Goal: Task Accomplishment & Management: Manage account settings

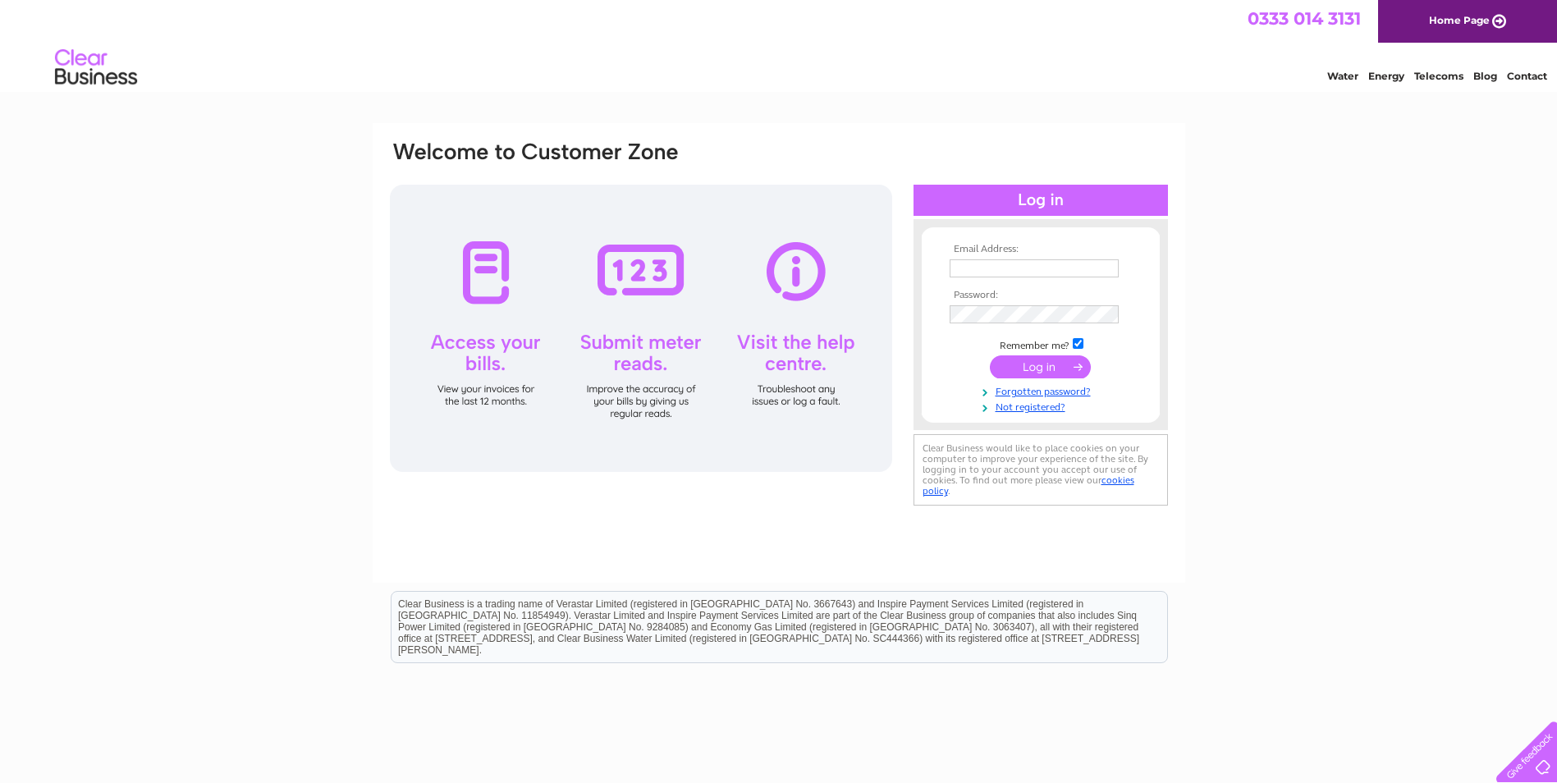
type input "[PERSON_NAME][EMAIL_ADDRESS][DOMAIN_NAME]"
click at [1040, 363] on input "submit" at bounding box center [1040, 366] width 101 height 23
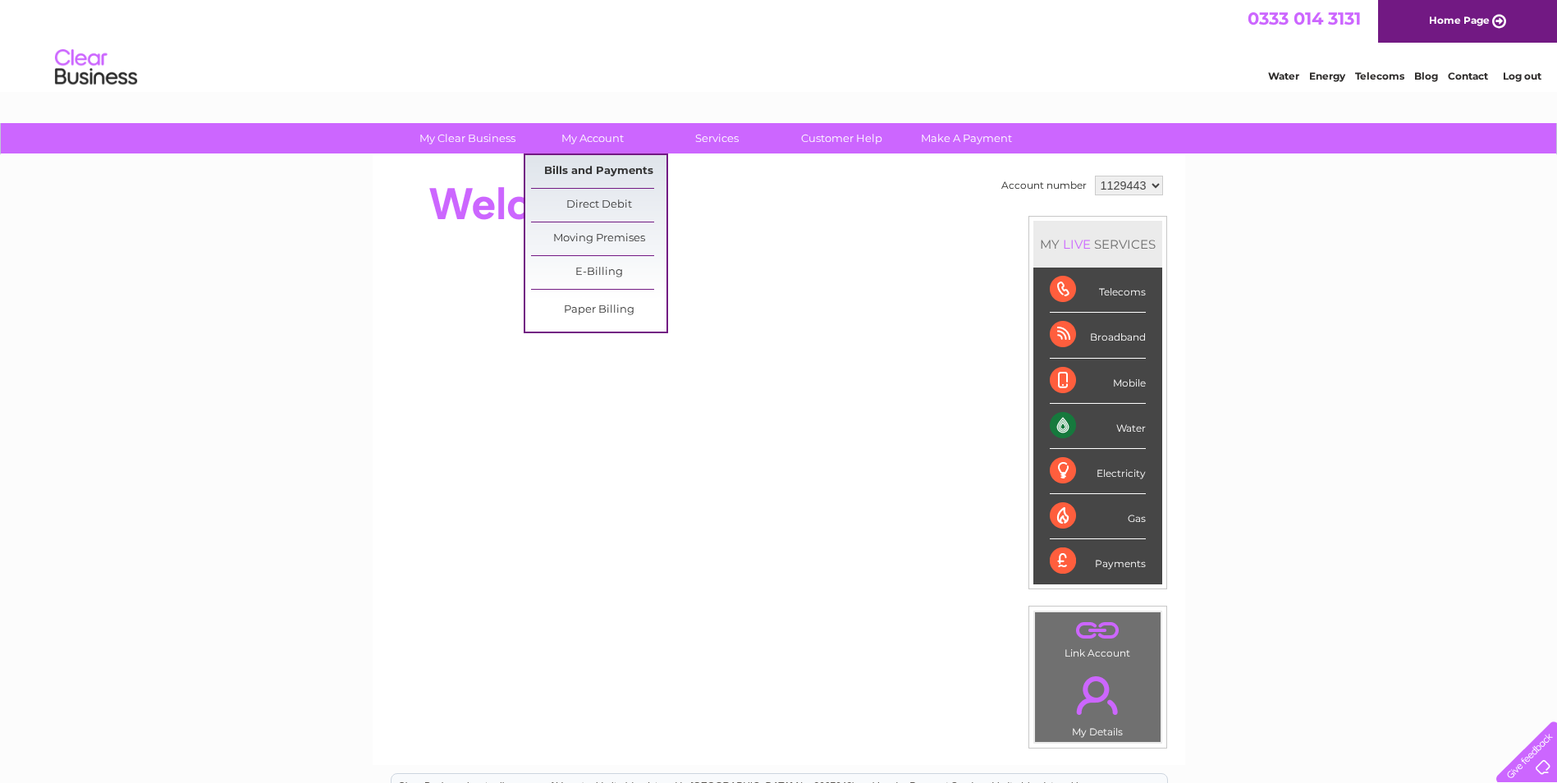
click at [606, 171] on link "Bills and Payments" at bounding box center [598, 171] width 135 height 33
click at [583, 169] on link "Bills and Payments" at bounding box center [598, 171] width 135 height 33
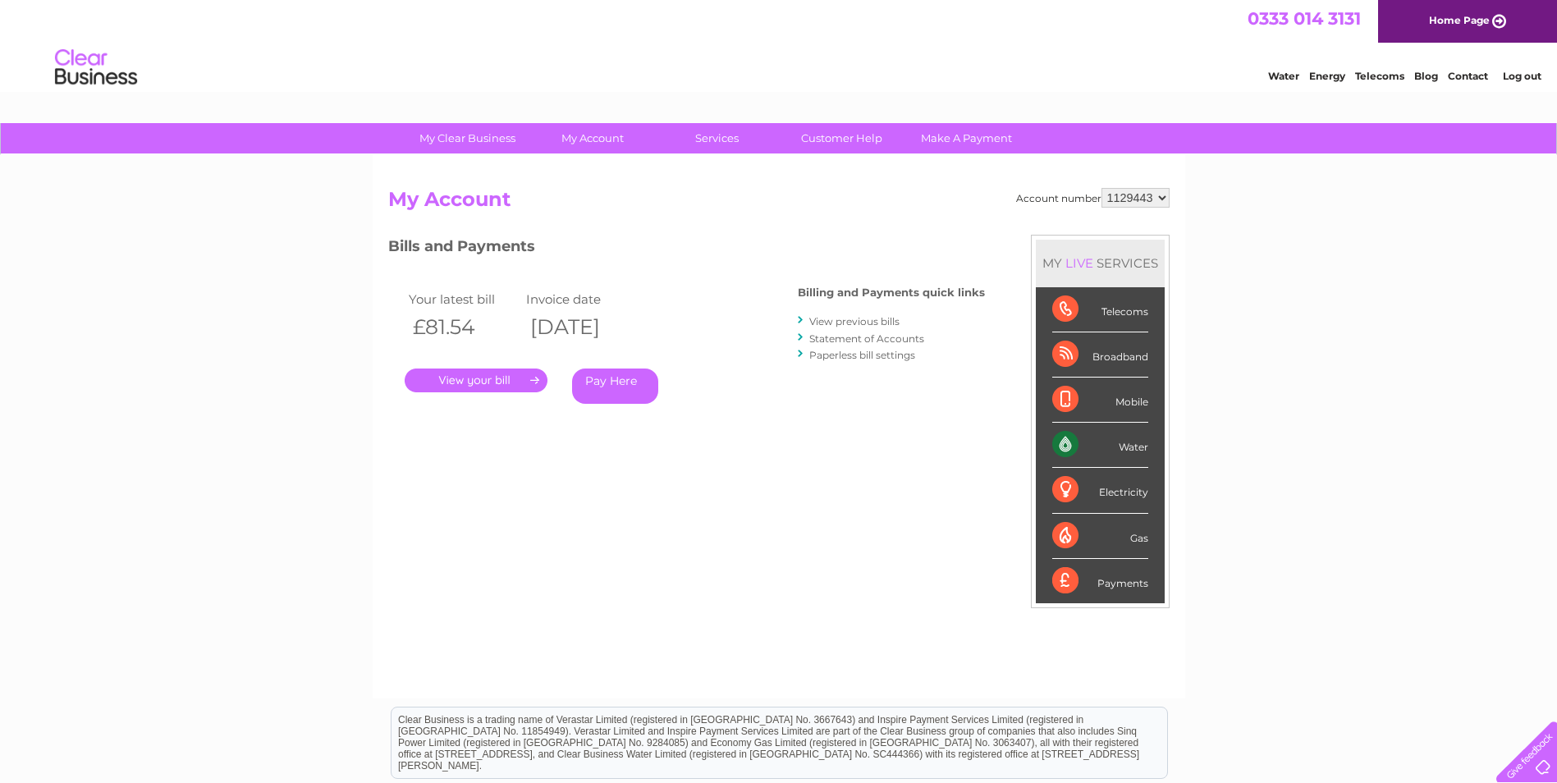
click at [502, 376] on link "." at bounding box center [476, 380] width 143 height 24
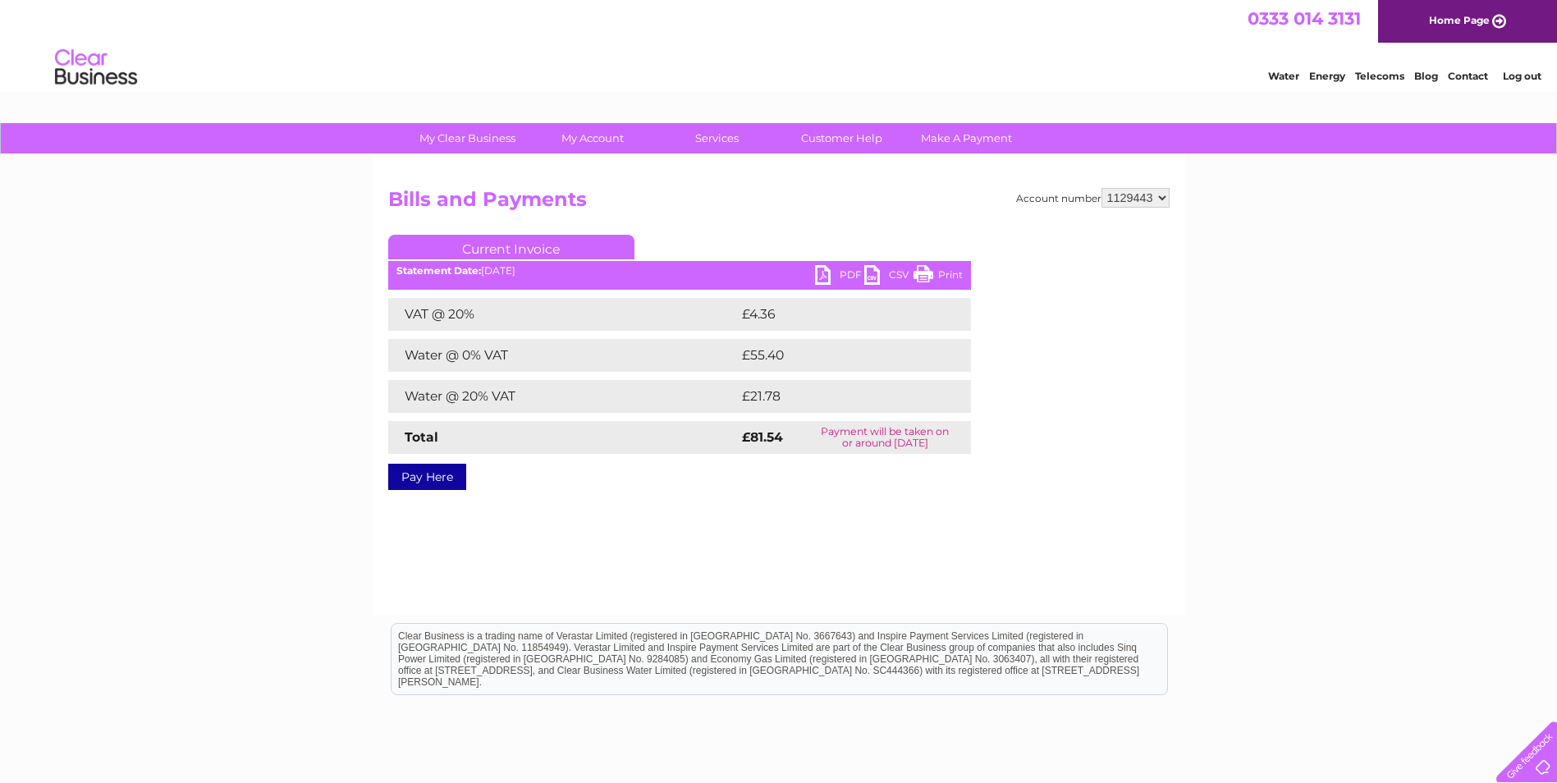
click at [833, 278] on link "PDF" at bounding box center [839, 277] width 49 height 24
